Goal: Information Seeking & Learning: Learn about a topic

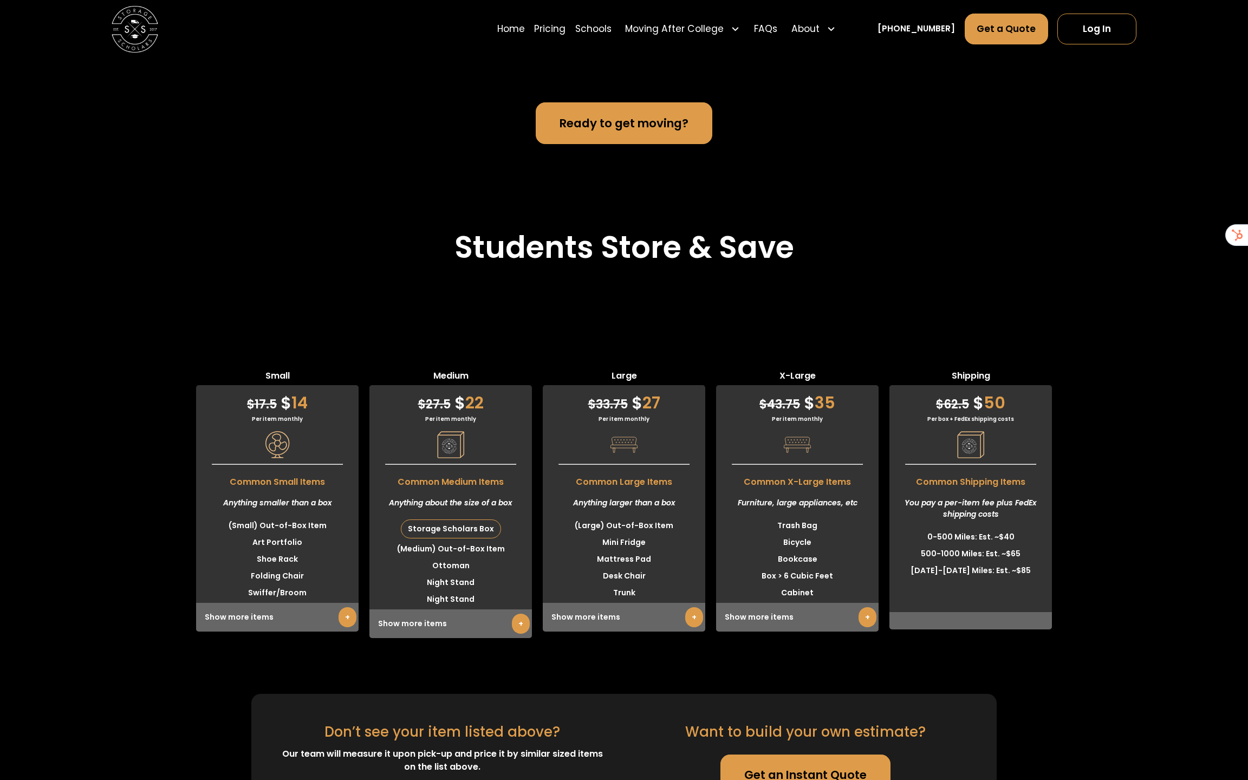
scroll to position [2762, 0]
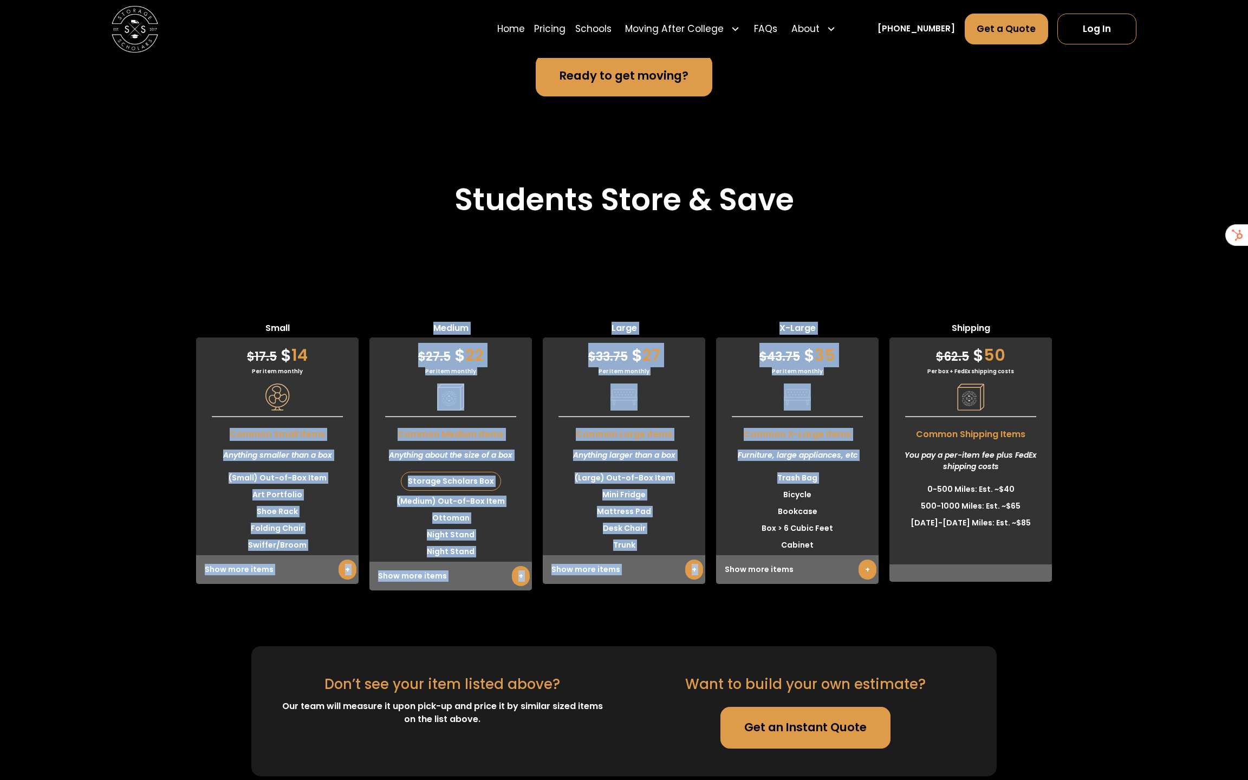
drag, startPoint x: 265, startPoint y: 365, endPoint x: 781, endPoint y: 440, distance: 521.5
click at [779, 439] on div "Small $ 17.5 $ 14 Per item monthly Common Small Items Anything smaller than a b…" at bounding box center [624, 456] width 1248 height 269
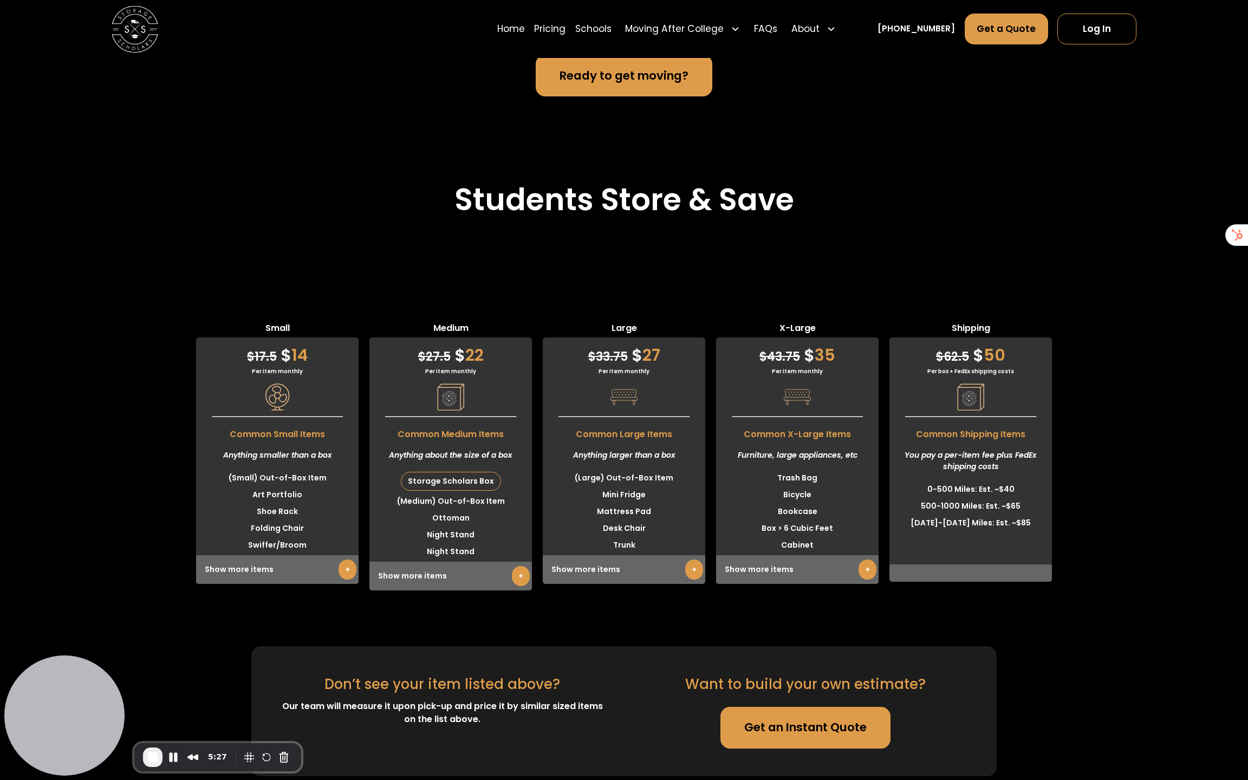
click at [347, 337] on div "$ 17.5 $ 14" at bounding box center [277, 352] width 162 height 30
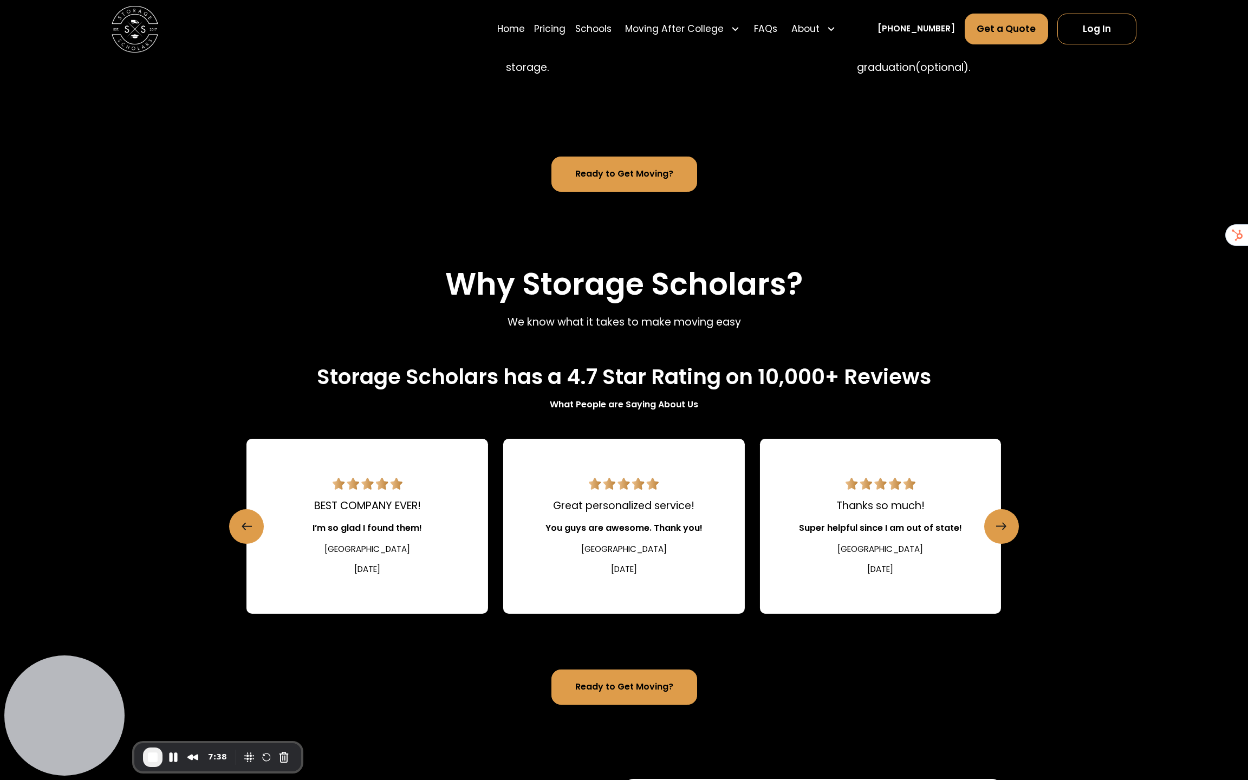
scroll to position [0, 0]
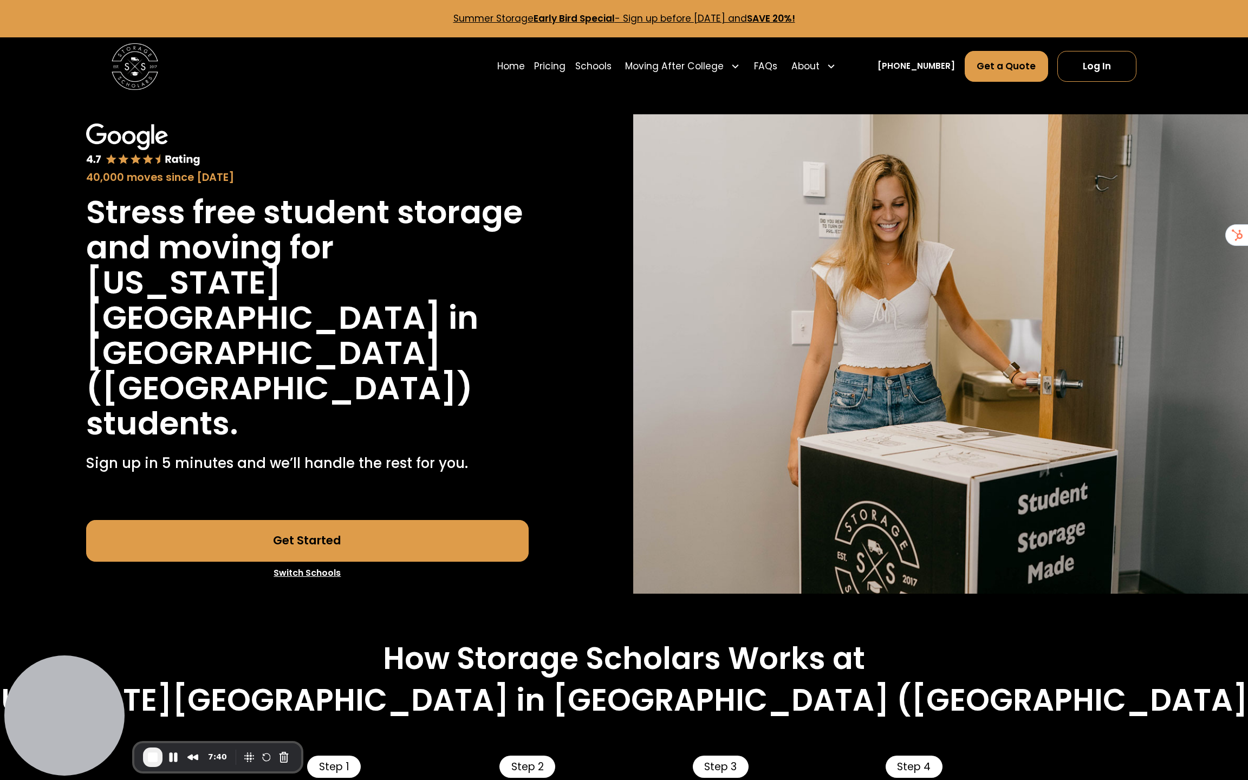
click at [516, 61] on div "Home Pricing Schools Moving After College Commercial Moving Post Grad Moving Ge…" at bounding box center [624, 66] width 1025 height 58
click at [611, 61] on link "Schools" at bounding box center [593, 66] width 36 height 32
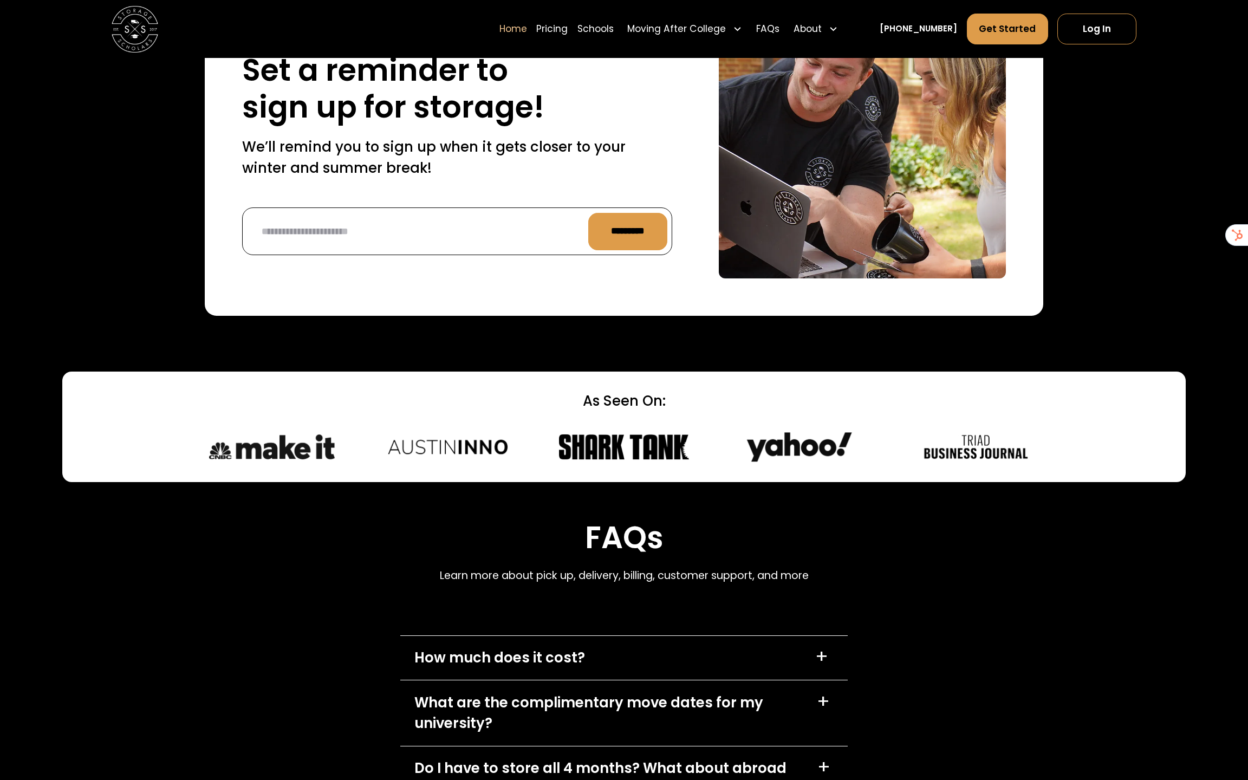
scroll to position [3758, 0]
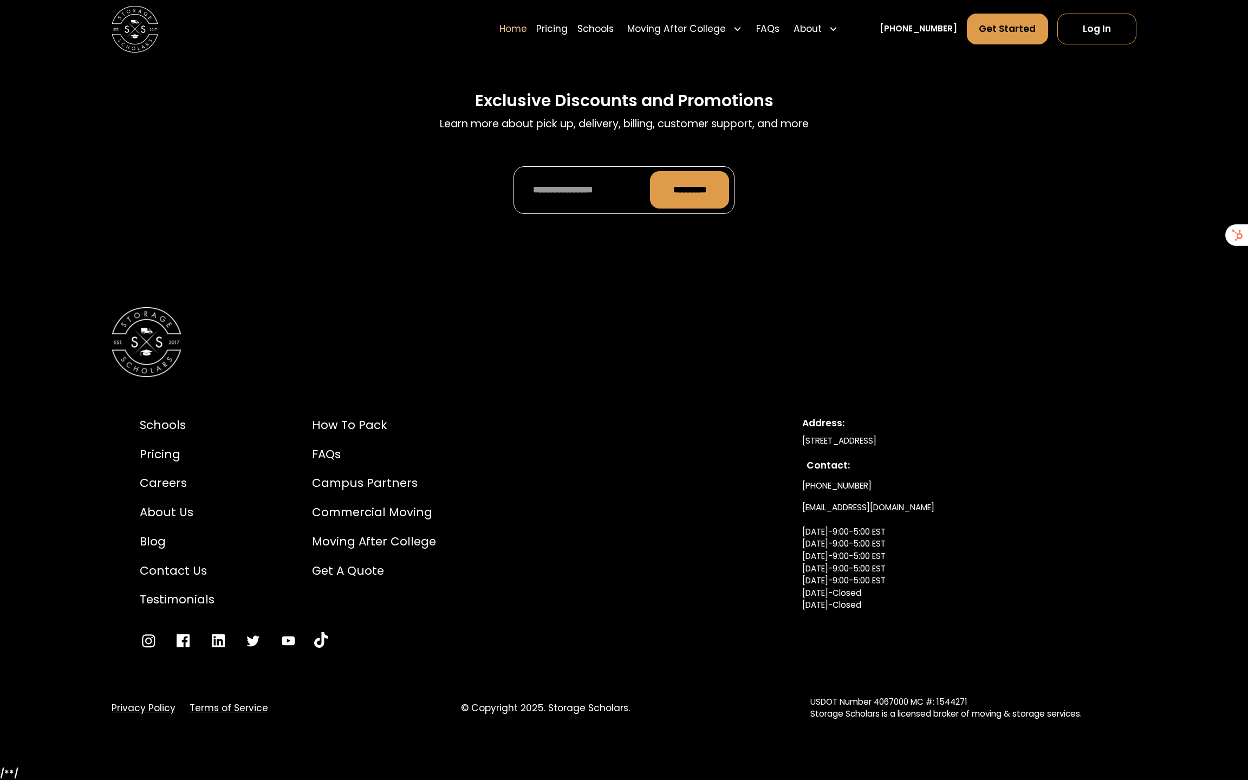
click at [208, 709] on link "Terms of Service" at bounding box center [229, 708] width 79 height 14
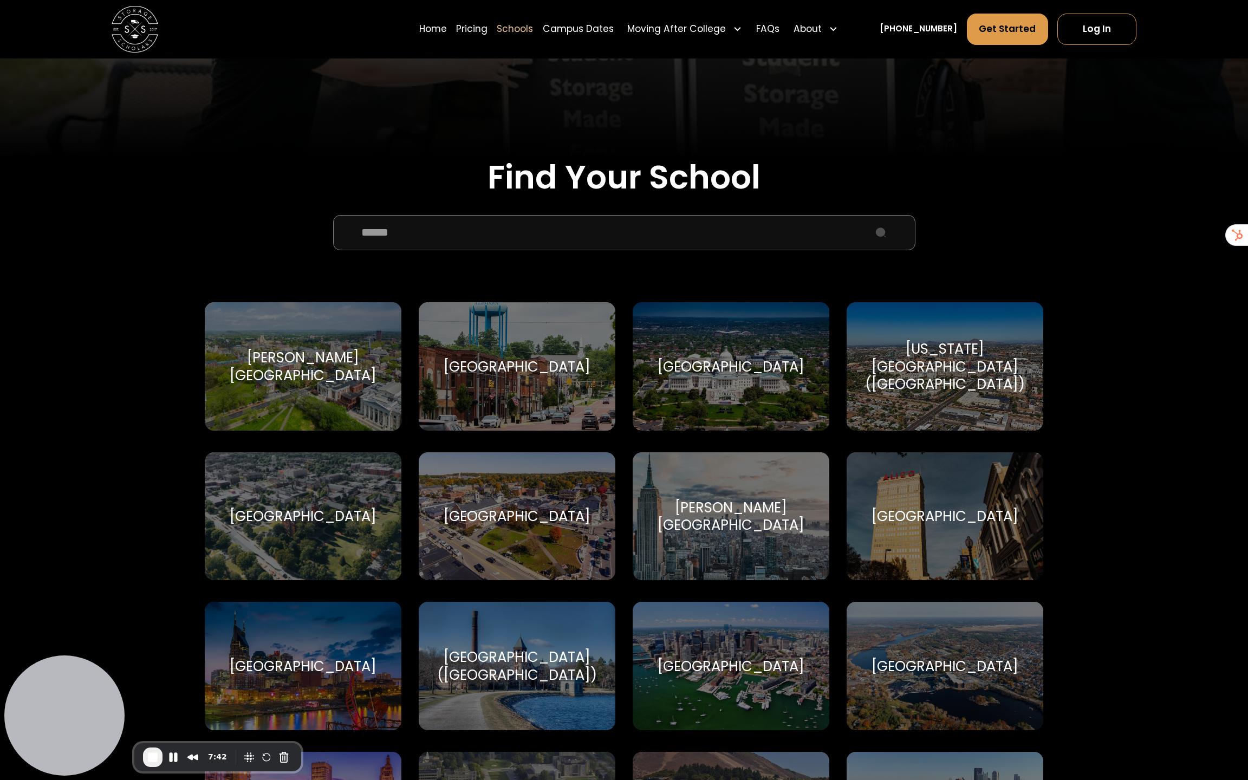
scroll to position [749, 0]
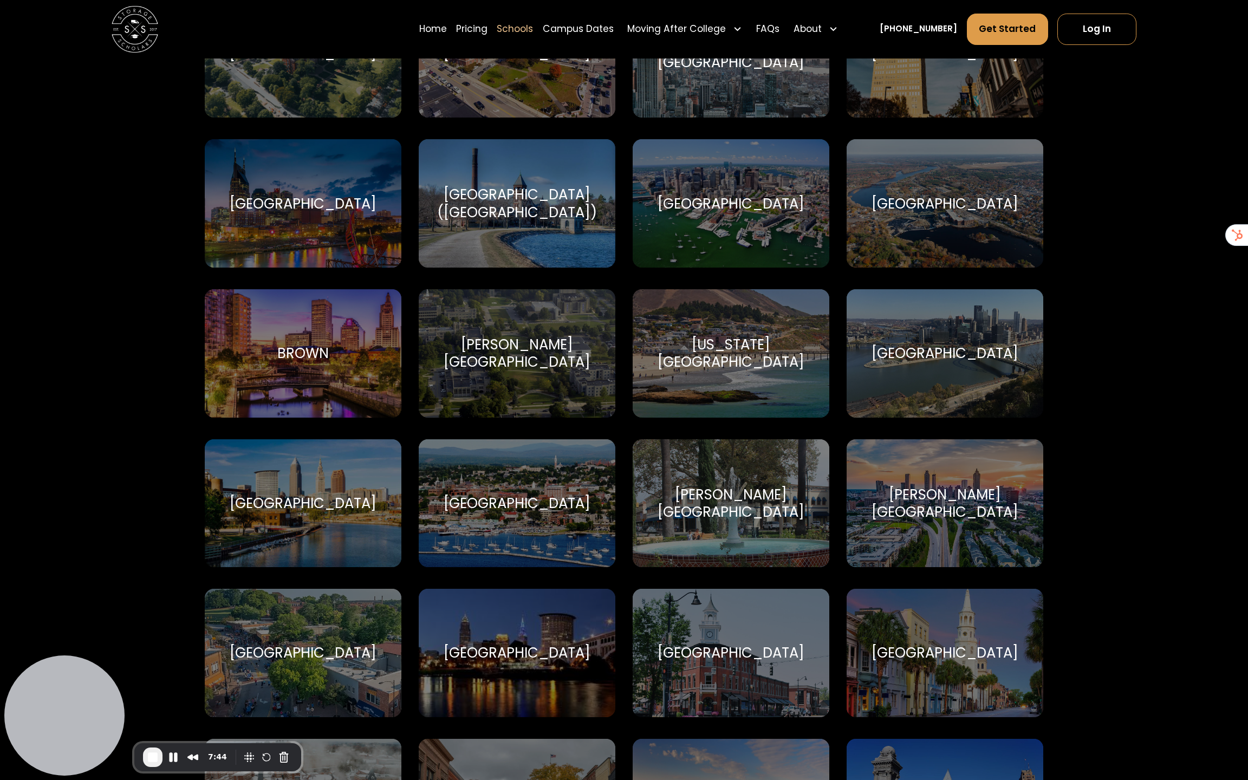
click at [714, 511] on div "[PERSON_NAME][GEOGRAPHIC_DATA]" at bounding box center [731, 503] width 168 height 35
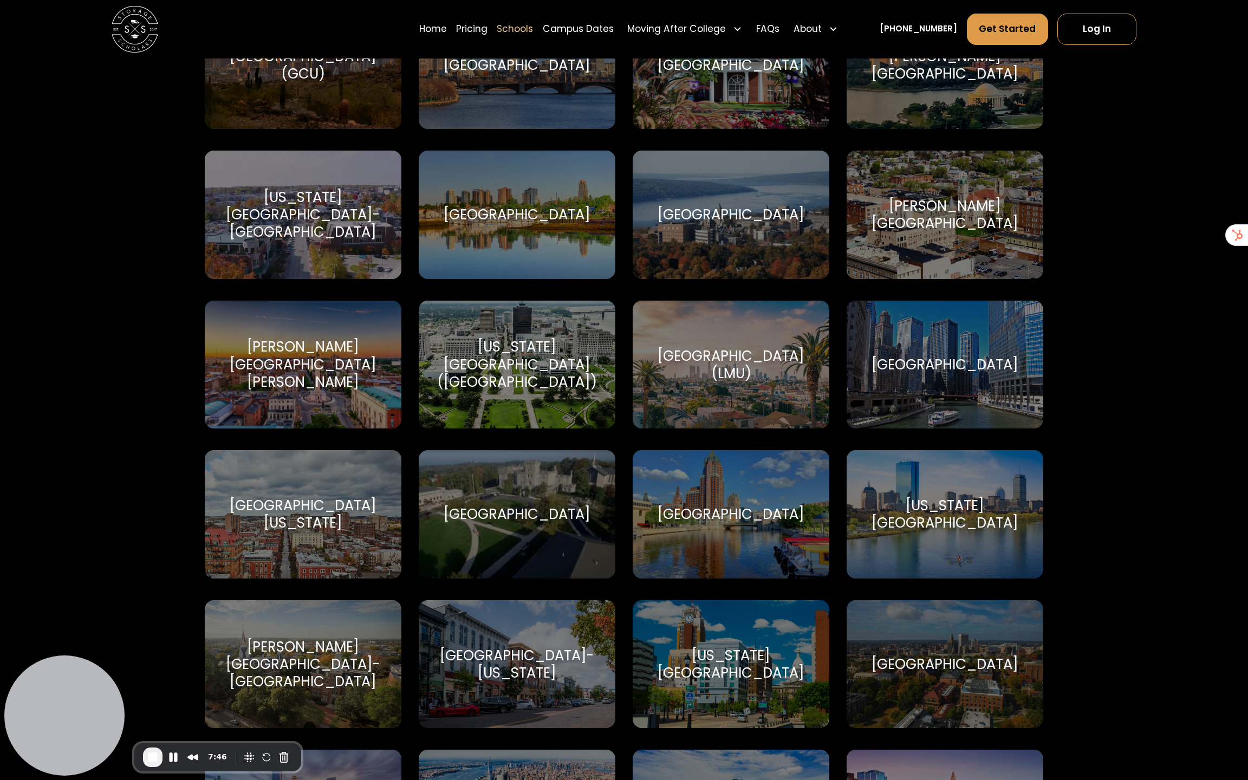
scroll to position [1955, 0]
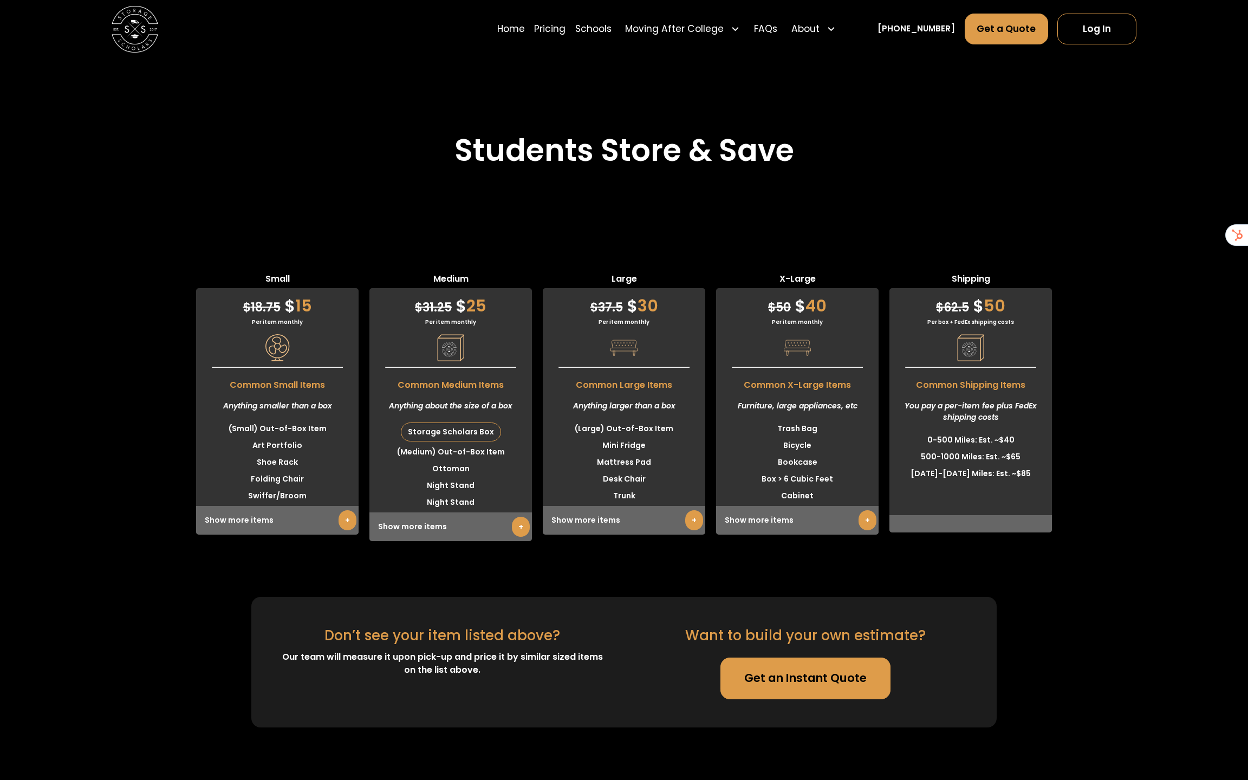
scroll to position [2916, 0]
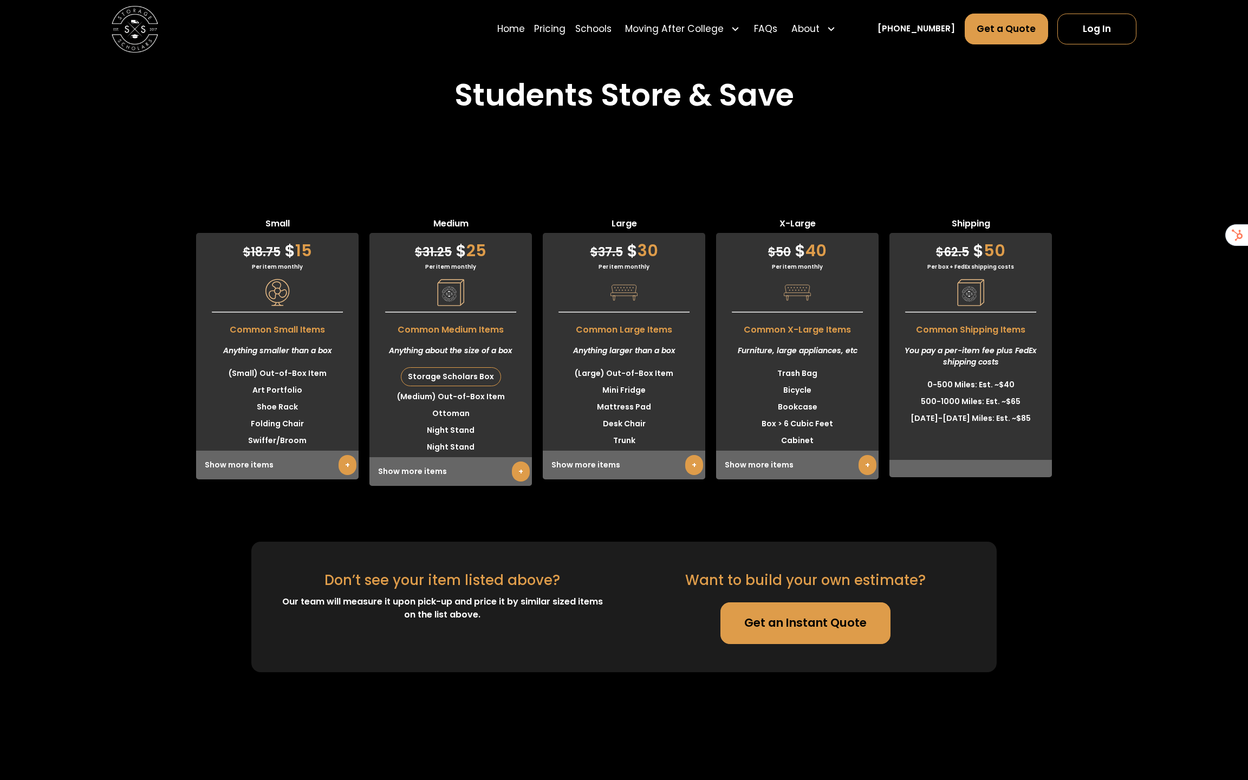
click at [513, 461] on link "+" at bounding box center [521, 471] width 18 height 20
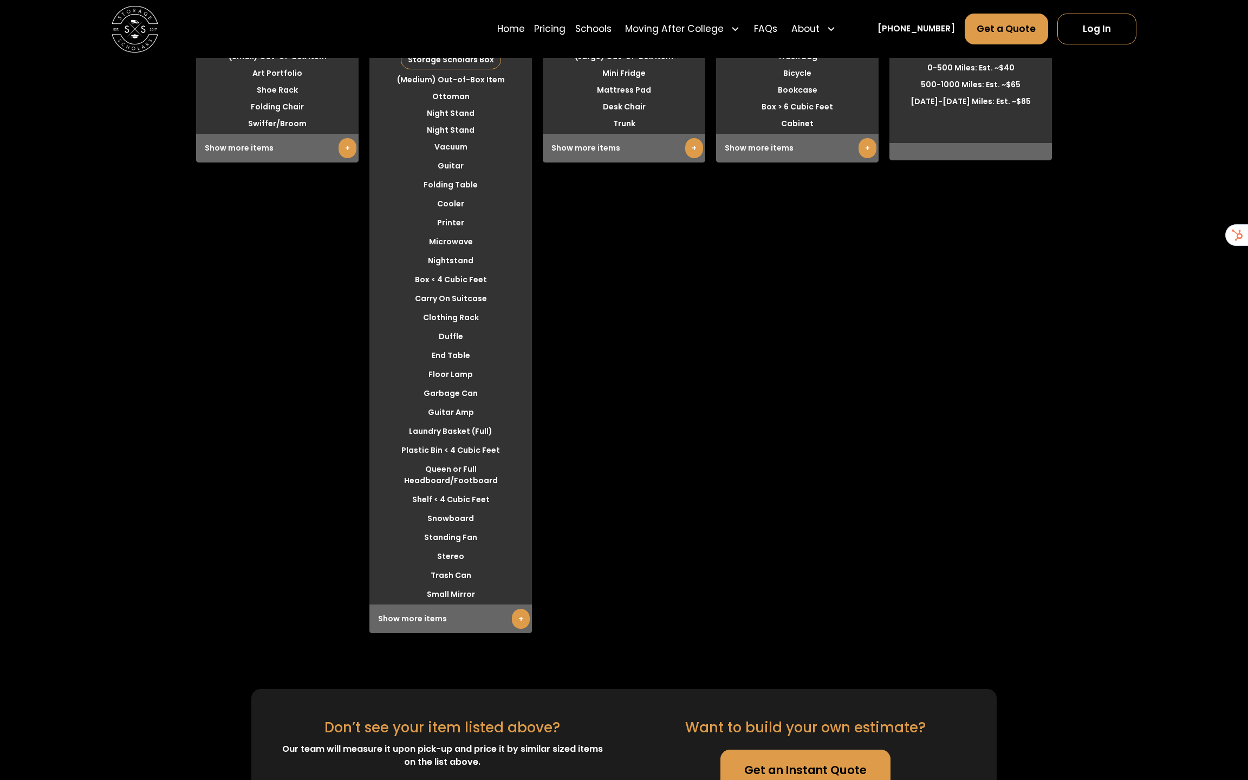
scroll to position [3233, 0]
click at [512, 608] on link "+" at bounding box center [521, 618] width 18 height 20
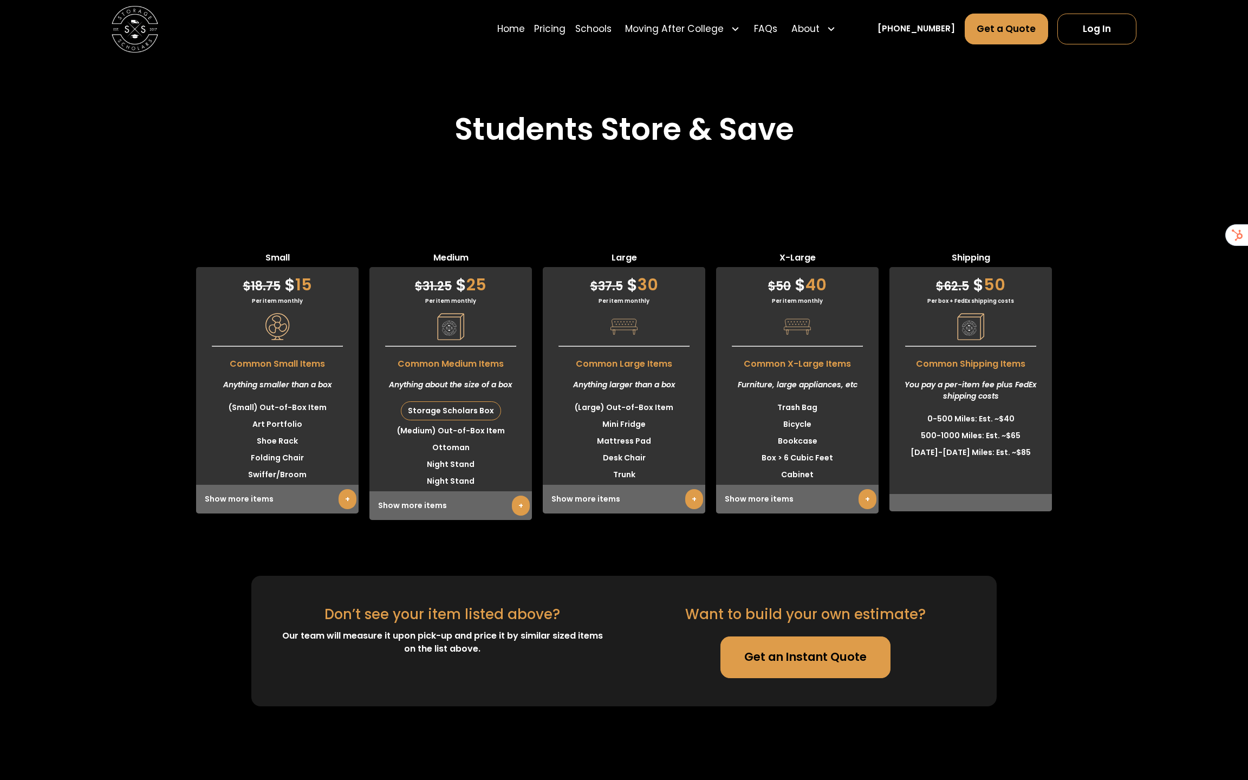
scroll to position [2891, 0]
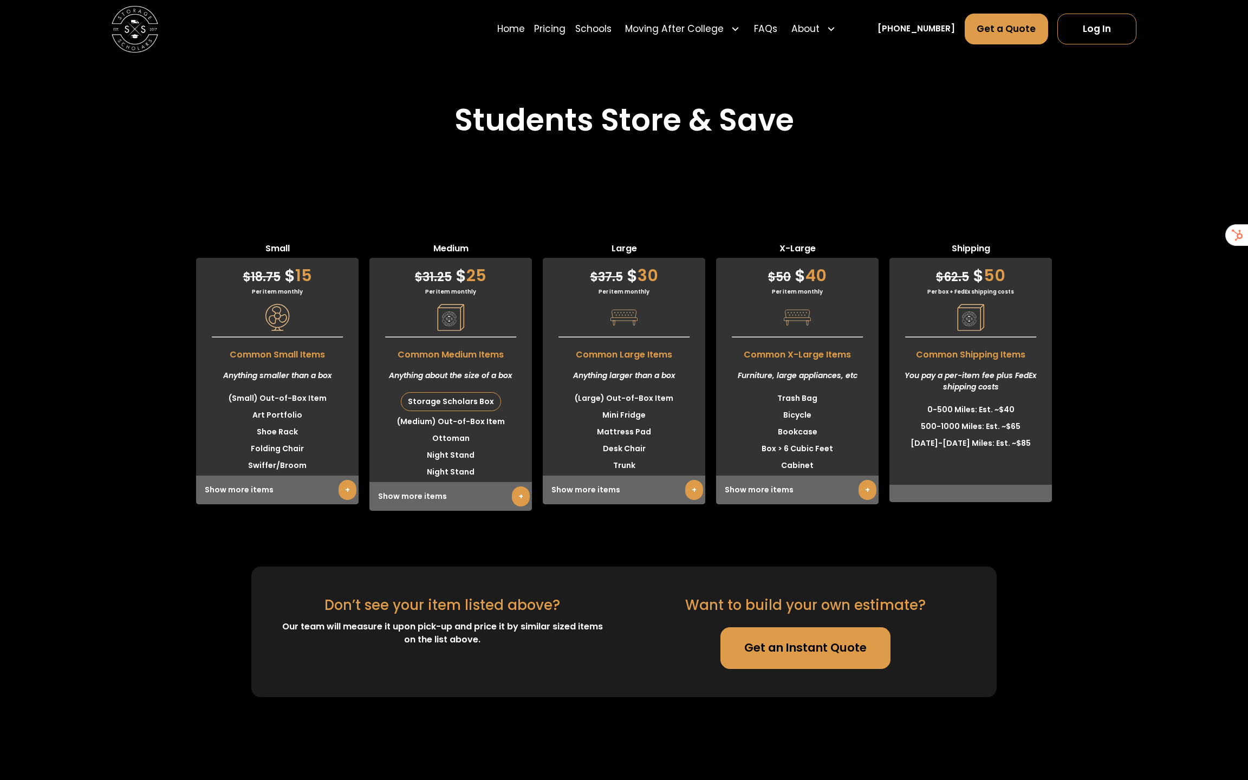
click at [517, 482] on div "Show more items +" at bounding box center [450, 496] width 162 height 29
click at [520, 486] on link "+" at bounding box center [521, 496] width 18 height 20
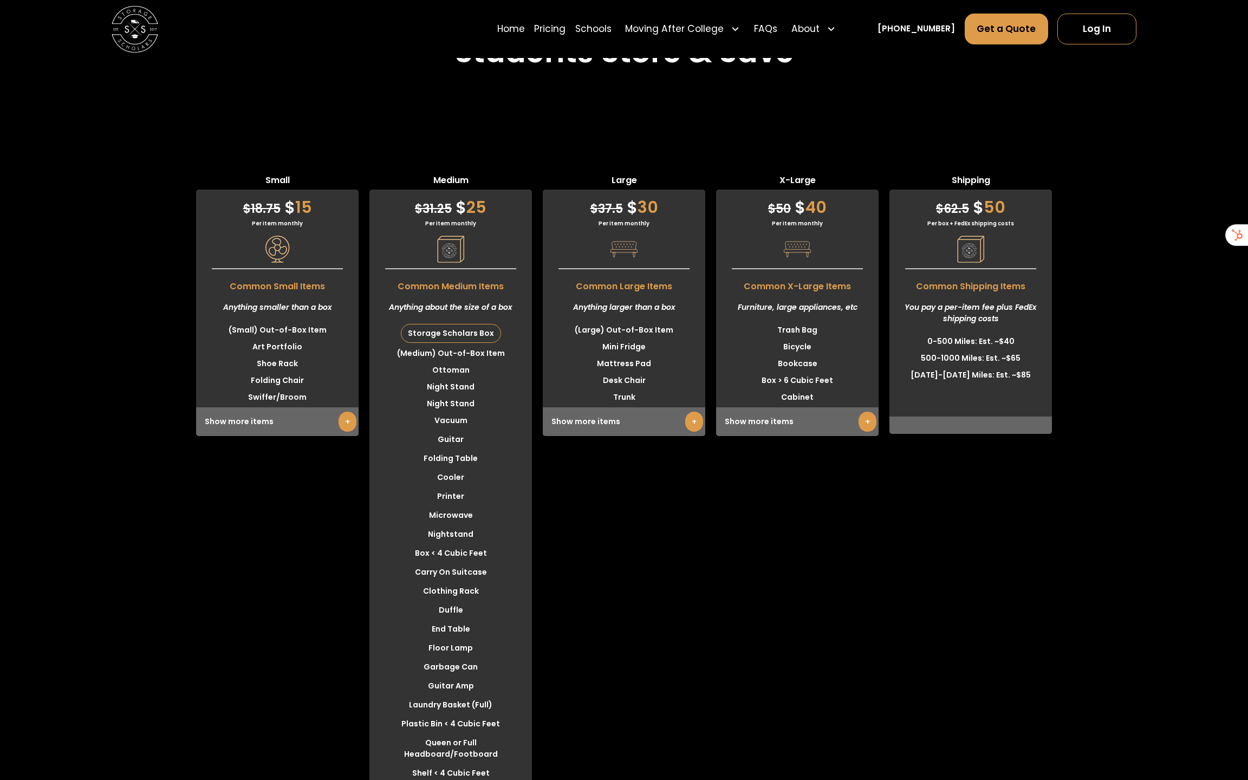
scroll to position [2964, 0]
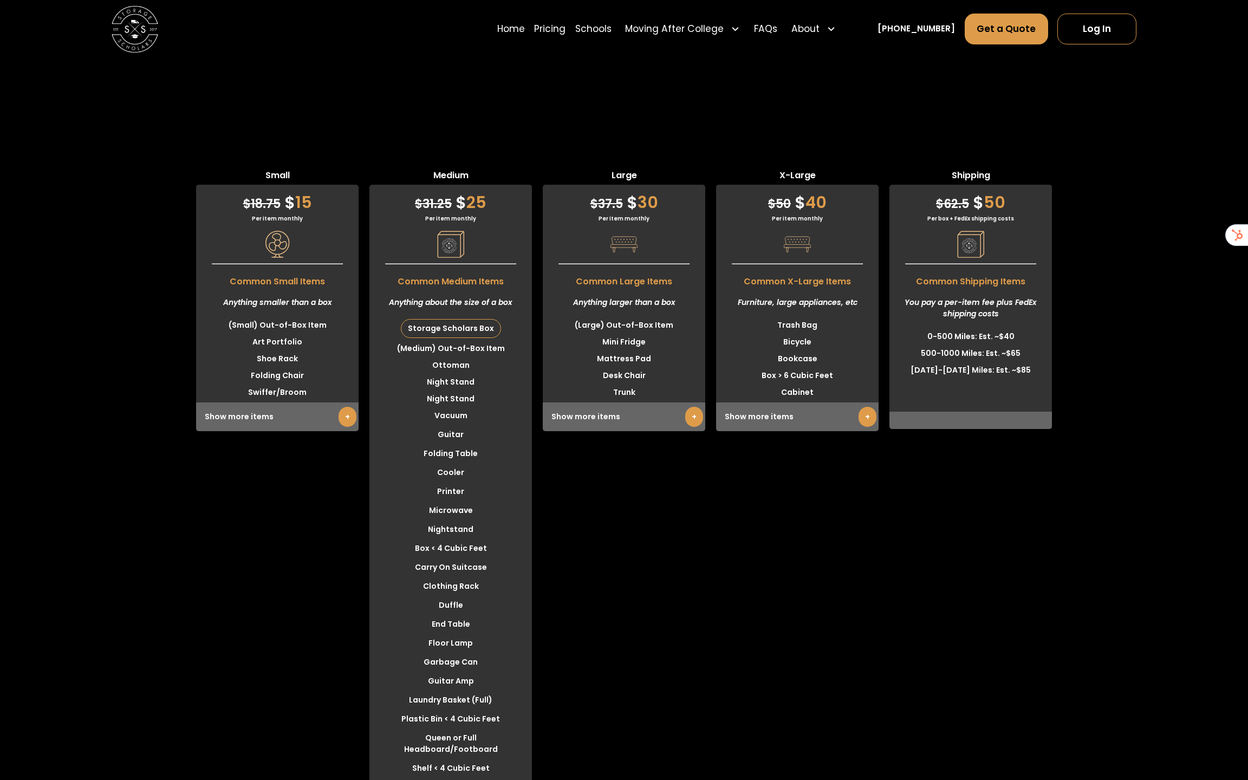
click at [347, 390] on div "Small $ 18.75 $ 15 Per item monthly Common Small Items Anything smaller than a …" at bounding box center [277, 535] width 162 height 733
click at [347, 407] on link "+" at bounding box center [347, 417] width 18 height 20
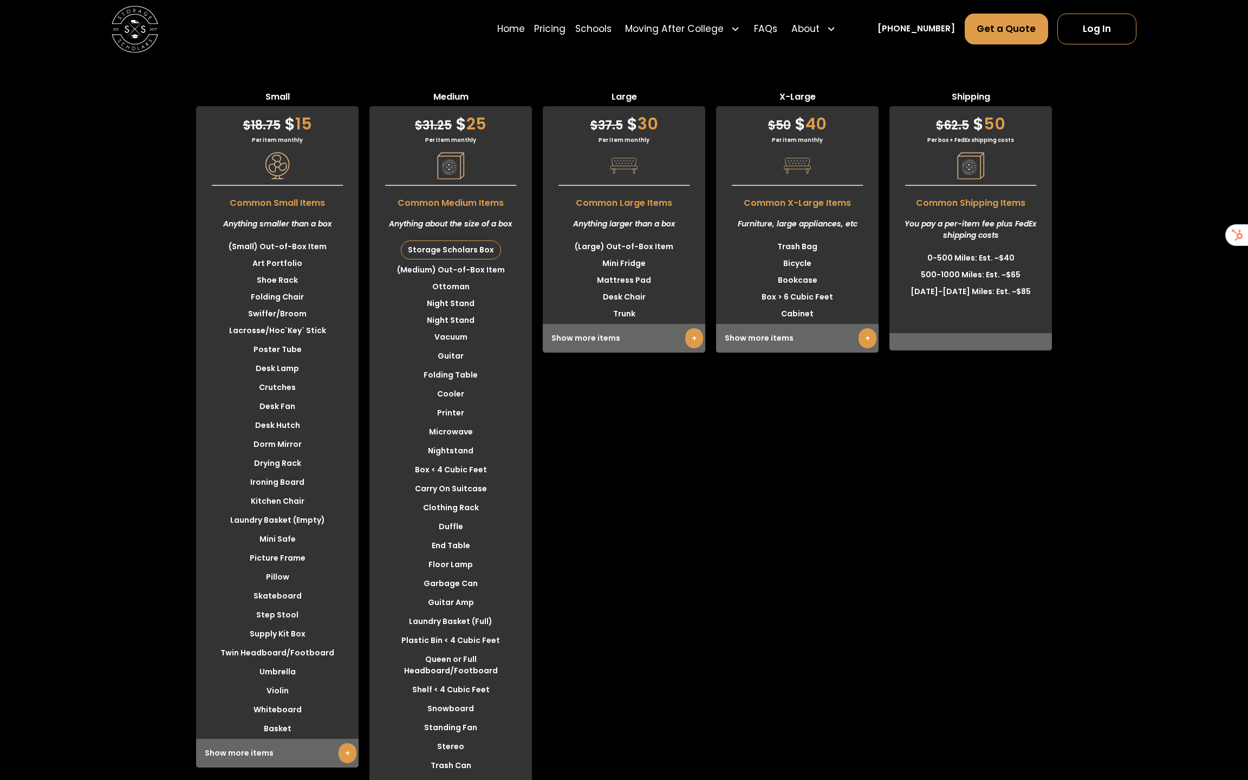
scroll to position [3049, 0]
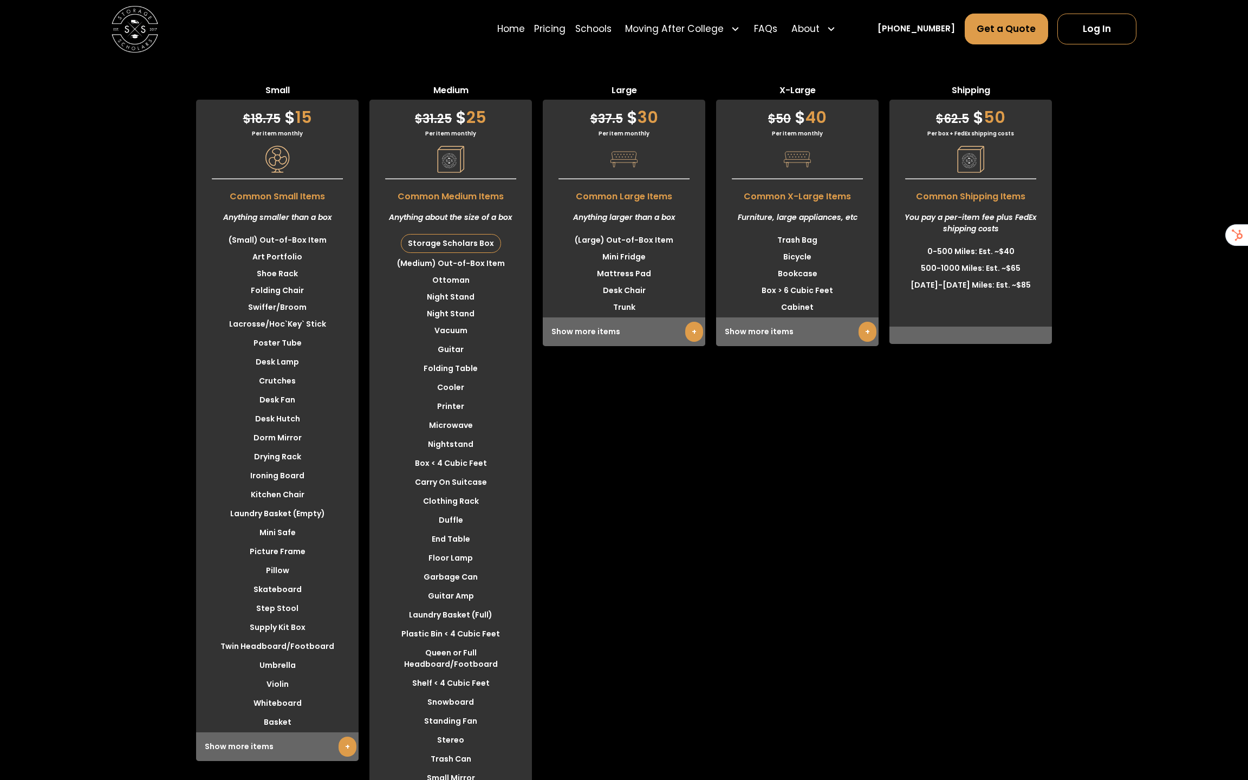
click at [690, 322] on link "+" at bounding box center [694, 332] width 18 height 20
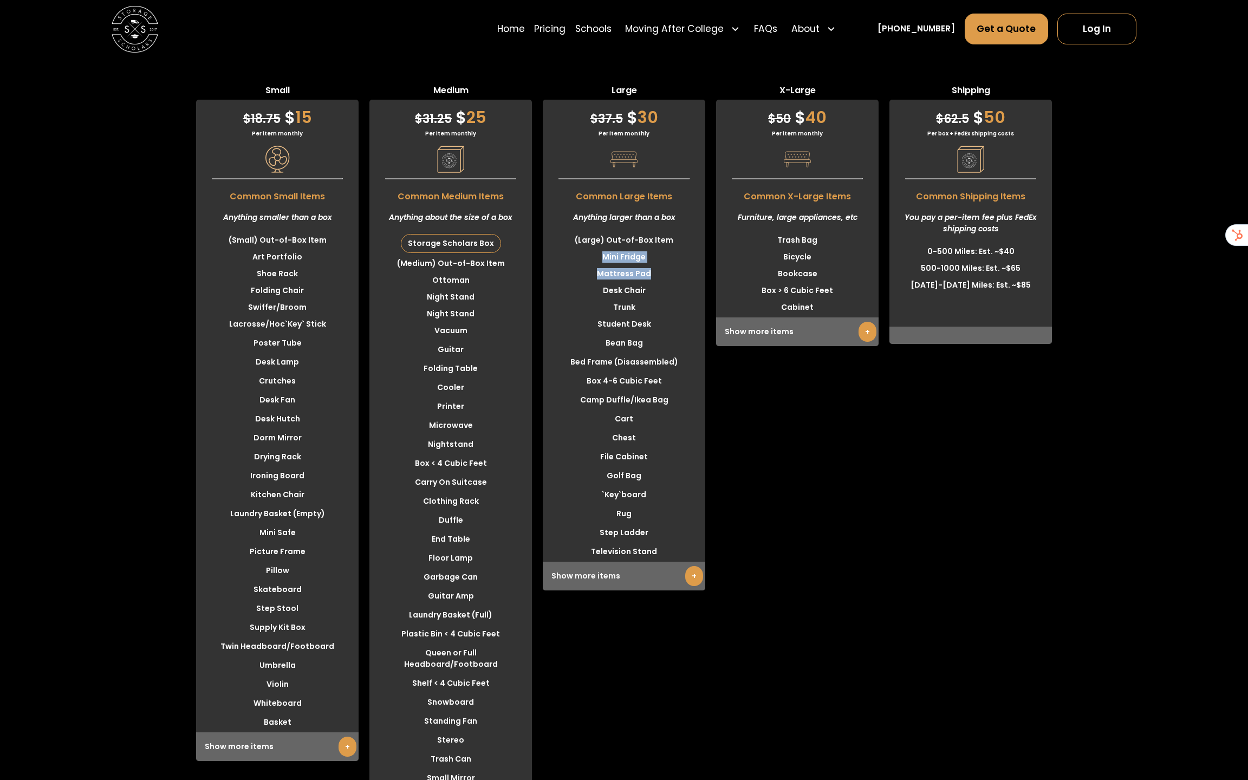
drag, startPoint x: 657, startPoint y: 233, endPoint x: 599, endPoint y: 215, distance: 61.3
click at [599, 232] on ul "(Large) Out-of-Box Item Mini Fridge Mattress Pad Desk Chair Trunk" at bounding box center [624, 274] width 162 height 84
click at [651, 316] on li "Student Desk" at bounding box center [624, 324] width 162 height 17
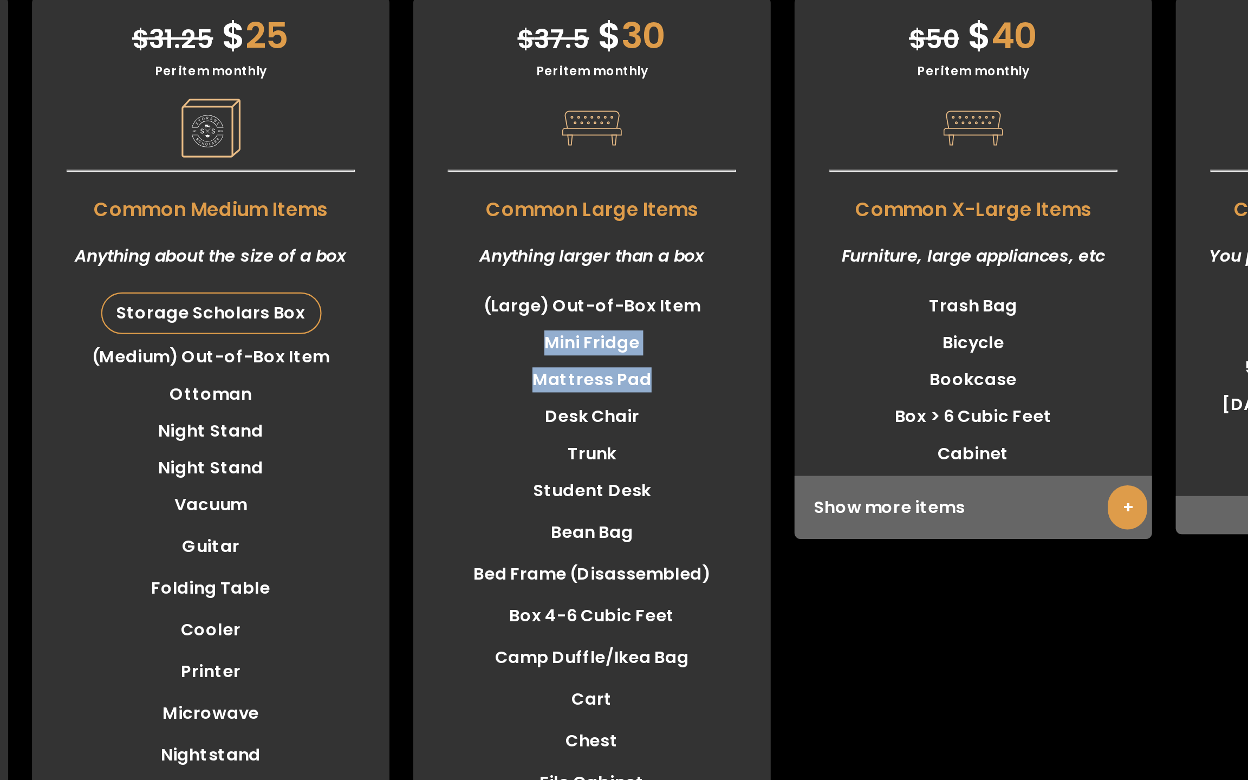
drag, startPoint x: 656, startPoint y: 234, endPoint x: 600, endPoint y: 204, distance: 64.0
click at [600, 232] on ul "(Large) Out-of-Box Item Mini Fridge Mattress Pad Desk Chair Trunk" at bounding box center [624, 274] width 162 height 84
click at [666, 282] on li "Desk Chair" at bounding box center [624, 290] width 162 height 17
drag, startPoint x: 666, startPoint y: 230, endPoint x: 591, endPoint y: 208, distance: 77.8
click at [591, 232] on ul "(Large) Out-of-Box Item Mini Fridge Mattress Pad Desk Chair Trunk" at bounding box center [624, 274] width 162 height 84
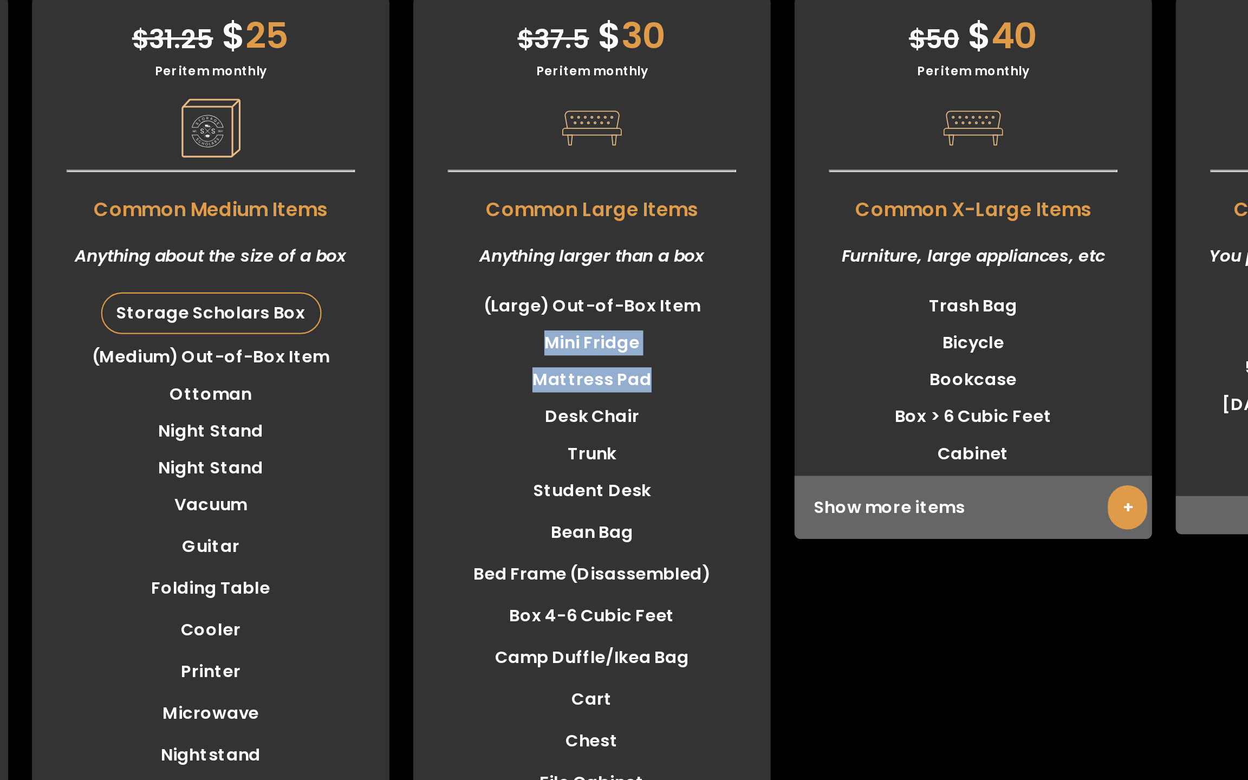
click at [640, 265] on li "Mattress Pad" at bounding box center [624, 273] width 162 height 17
drag, startPoint x: 659, startPoint y: 210, endPoint x: 577, endPoint y: 213, distance: 82.4
click at [577, 249] on li "Mini Fridge" at bounding box center [624, 257] width 162 height 17
click at [660, 232] on li "(Large) Out-of-Box Item" at bounding box center [624, 240] width 162 height 17
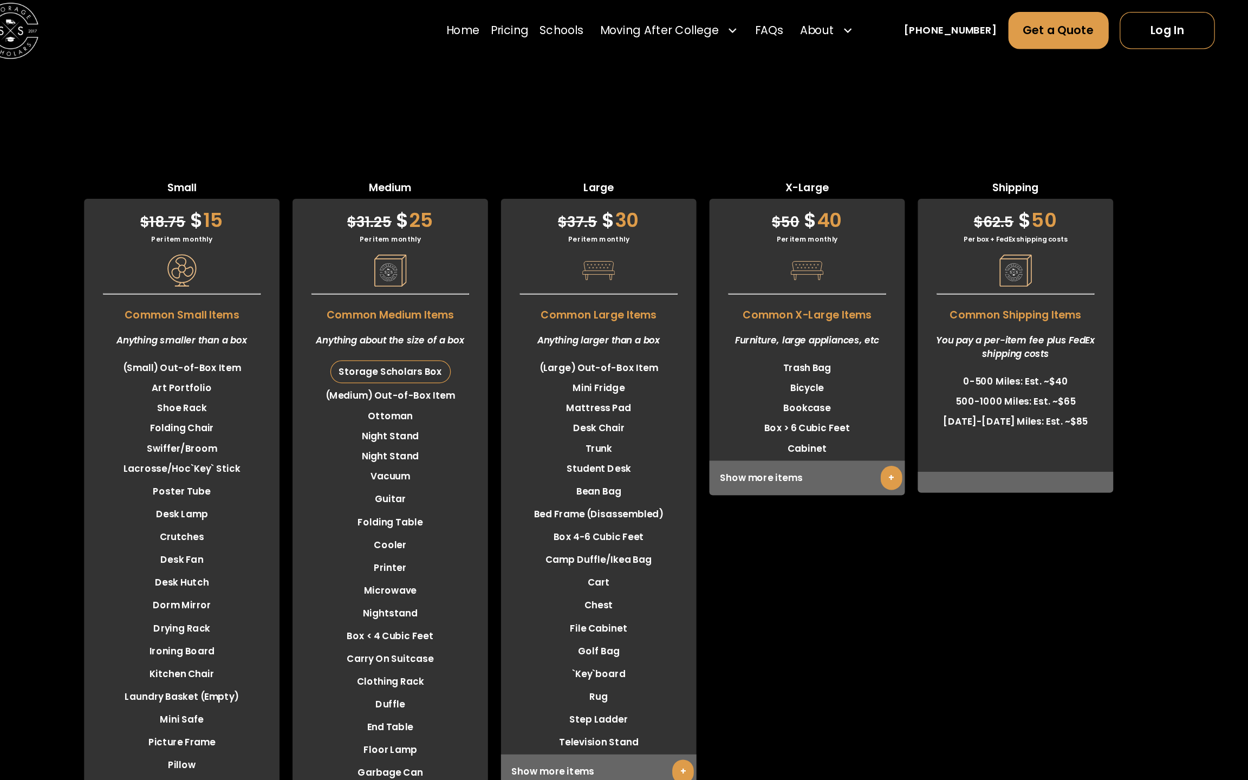
scroll to position [2952, 0]
